Goal: Transaction & Acquisition: Book appointment/travel/reservation

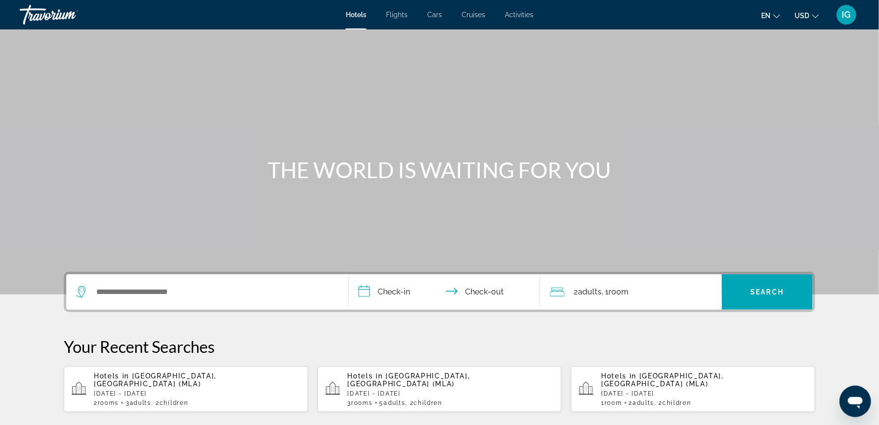
click at [231, 274] on div "Search widget" at bounding box center [207, 291] width 262 height 35
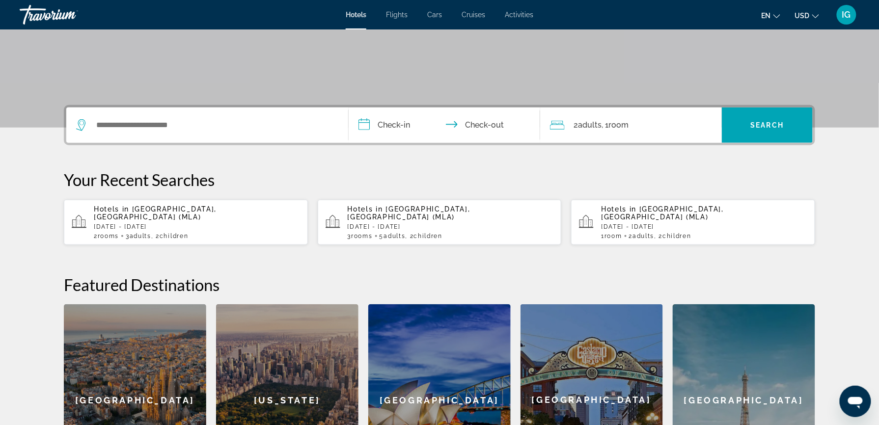
scroll to position [174, 0]
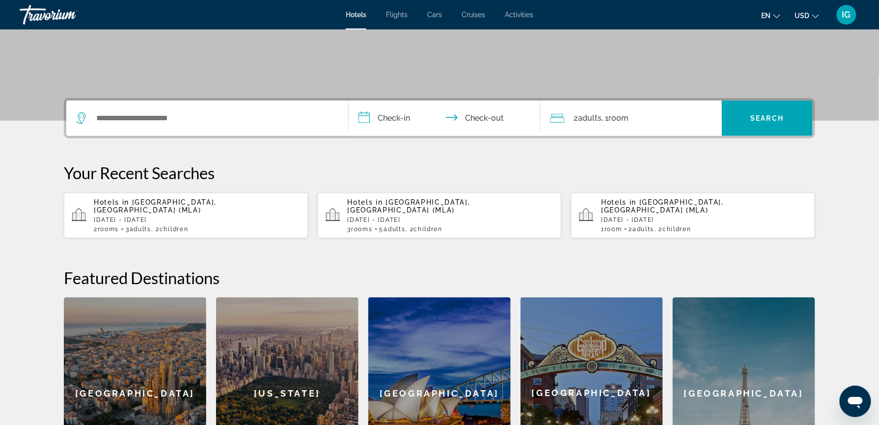
click at [221, 216] on p "[DATE] - [DATE]" at bounding box center [197, 219] width 206 height 7
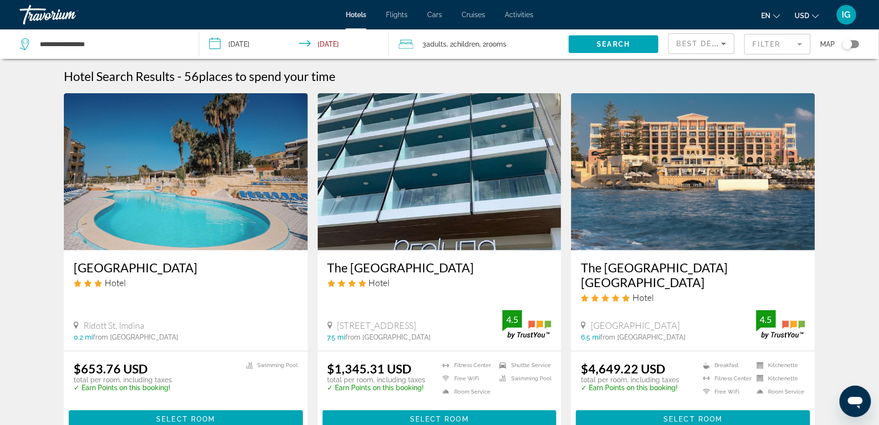
click at [809, 15] on span "USD" at bounding box center [802, 16] width 15 height 8
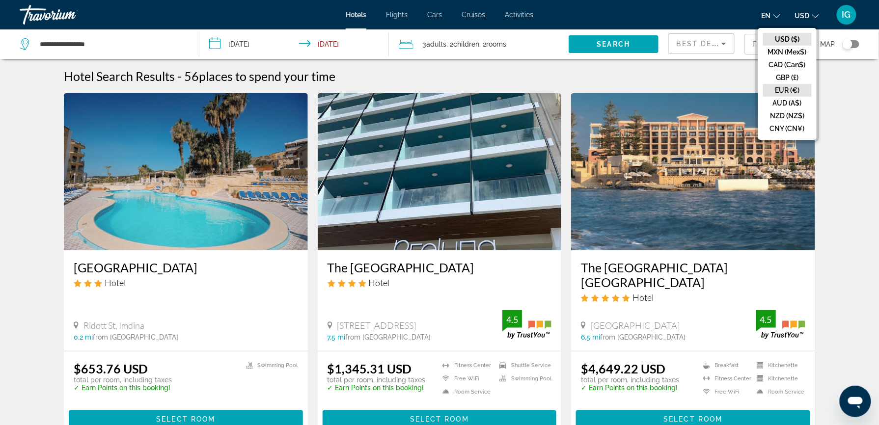
click at [811, 84] on button "EUR (€)" at bounding box center [787, 90] width 49 height 13
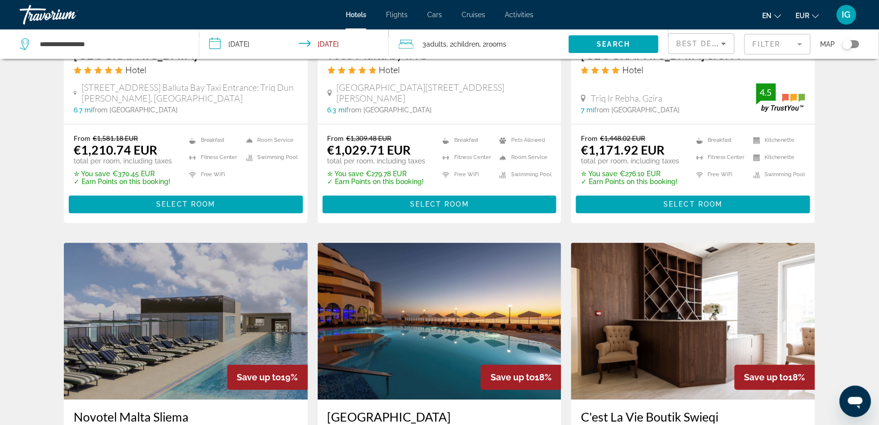
scroll to position [620, 0]
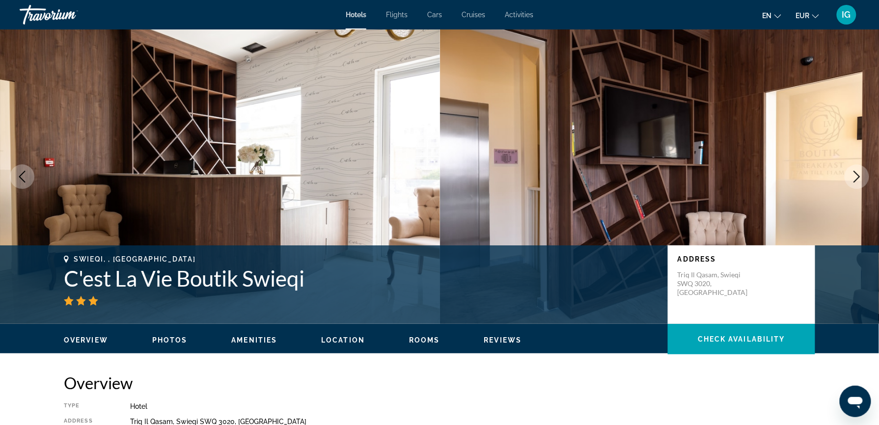
click at [46, 8] on div "Travorium" at bounding box center [69, 15] width 98 height 26
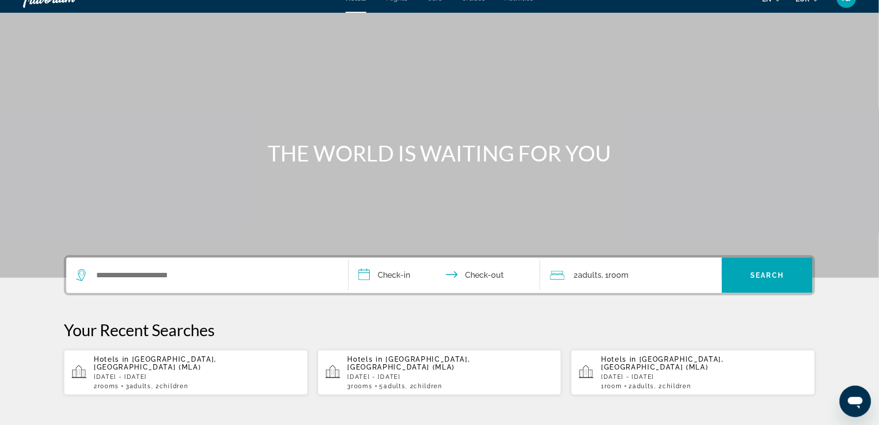
scroll to position [26, 0]
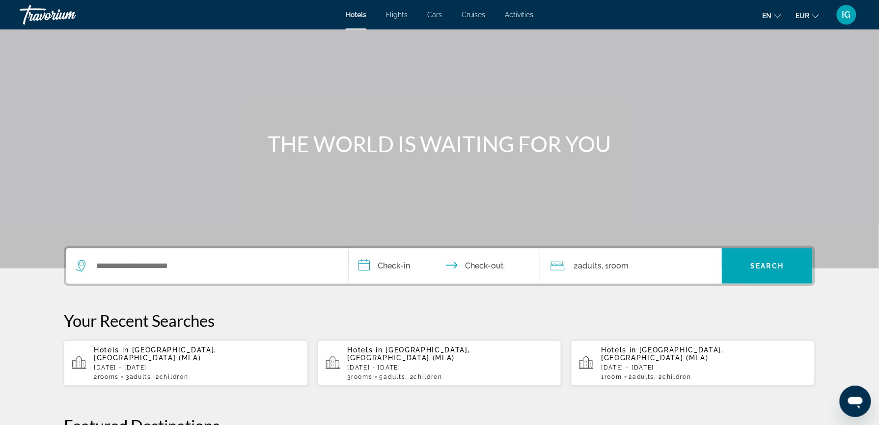
click at [601, 364] on p "[DATE] - [DATE]" at bounding box center [704, 367] width 206 height 7
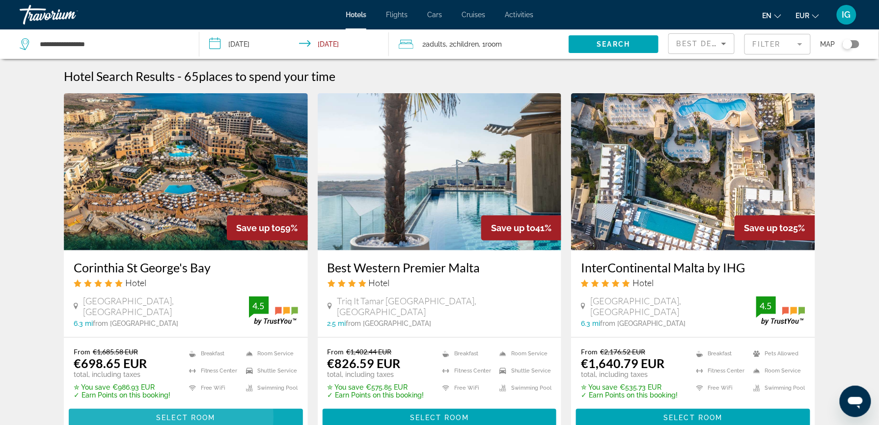
click at [215, 414] on span "Select Room" at bounding box center [185, 418] width 59 height 8
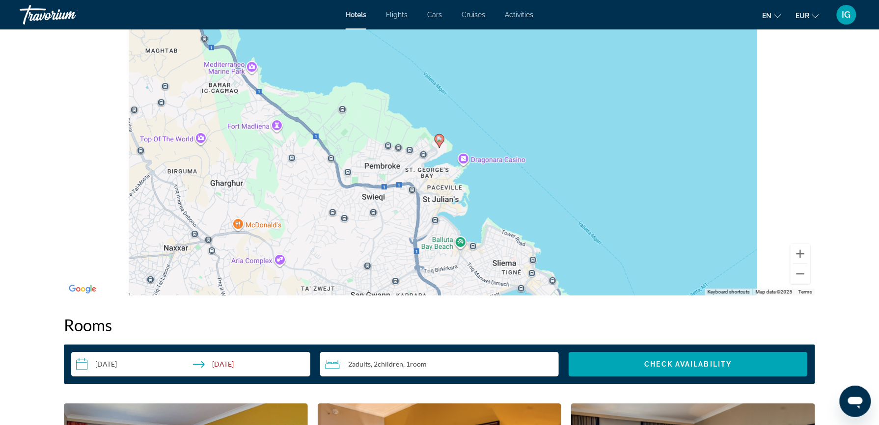
scroll to position [1003, 0]
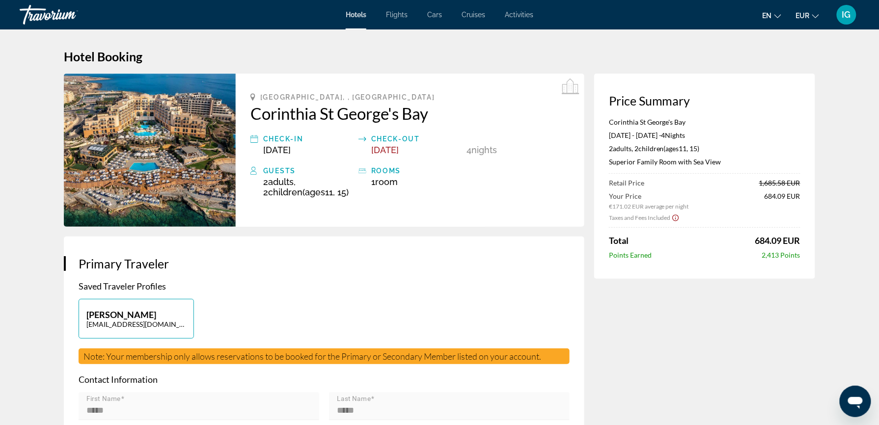
click at [34, 6] on div "Travorium" at bounding box center [69, 15] width 98 height 26
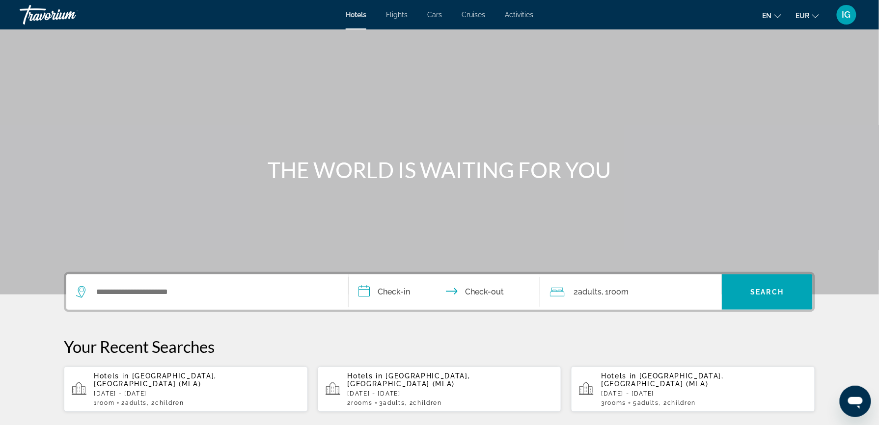
click at [34, 6] on div "Travorium" at bounding box center [69, 15] width 98 height 26
